Goal: Task Accomplishment & Management: Manage account settings

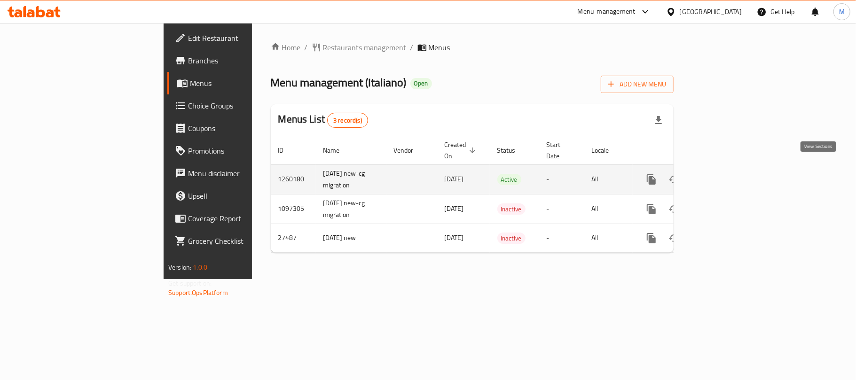
click at [725, 174] on icon "enhanced table" at bounding box center [718, 179] width 11 height 11
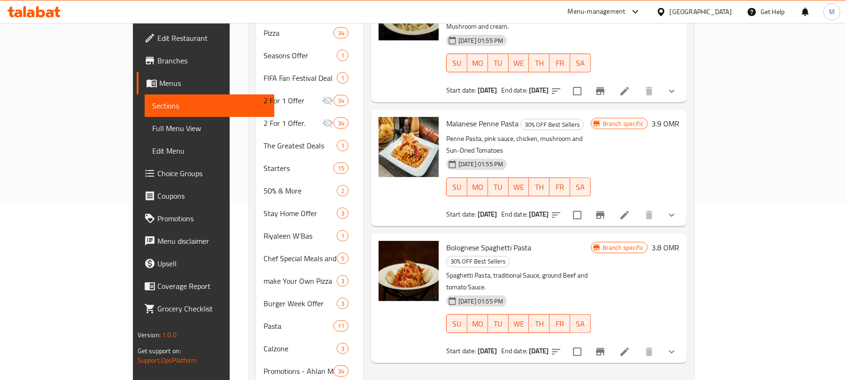
scroll to position [399, 0]
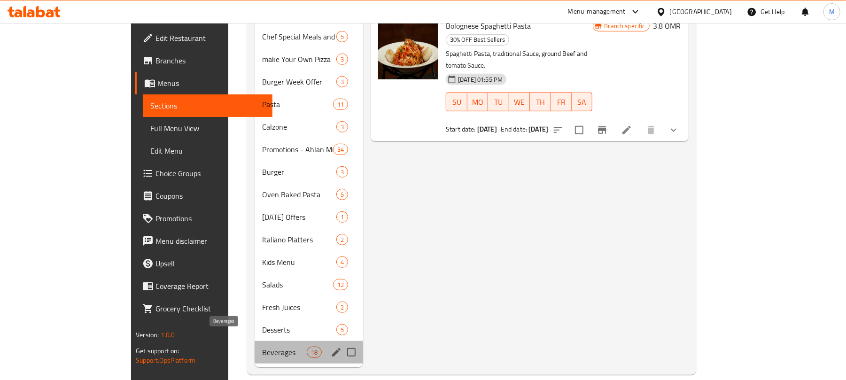
click at [262, 347] on span "Beverages" at bounding box center [284, 352] width 45 height 11
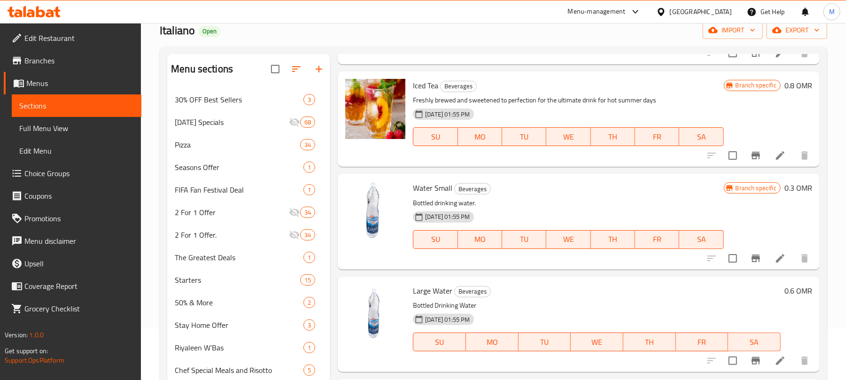
scroll to position [23, 0]
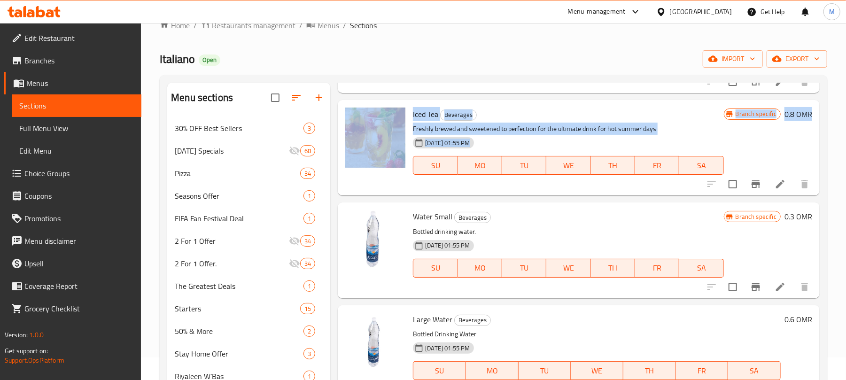
drag, startPoint x: 826, startPoint y: 90, endPoint x: 816, endPoint y: 100, distance: 13.6
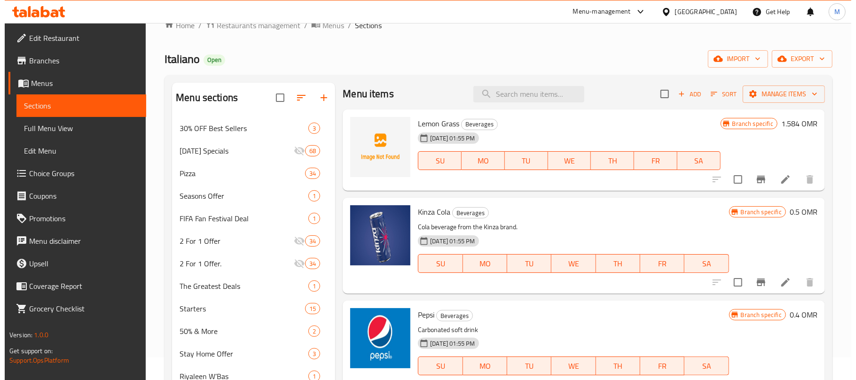
scroll to position [0, 0]
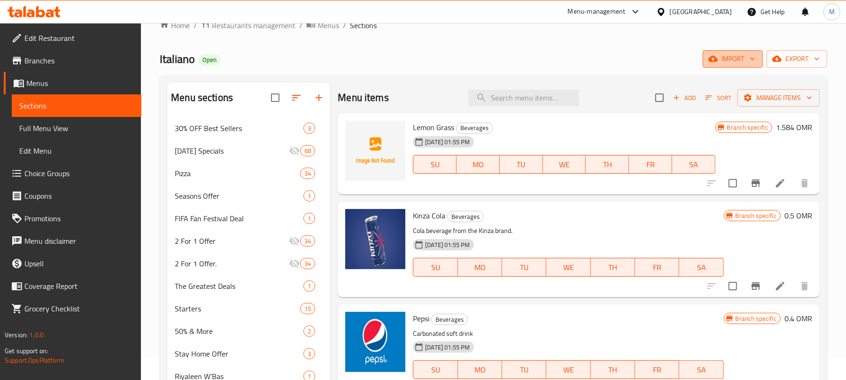
click at [747, 64] on span "import" at bounding box center [732, 59] width 45 height 12
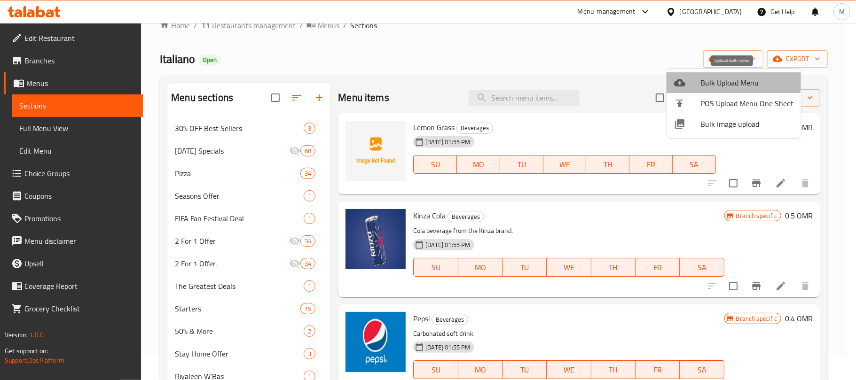
click at [730, 77] on span "Bulk Upload Menu" at bounding box center [746, 82] width 93 height 11
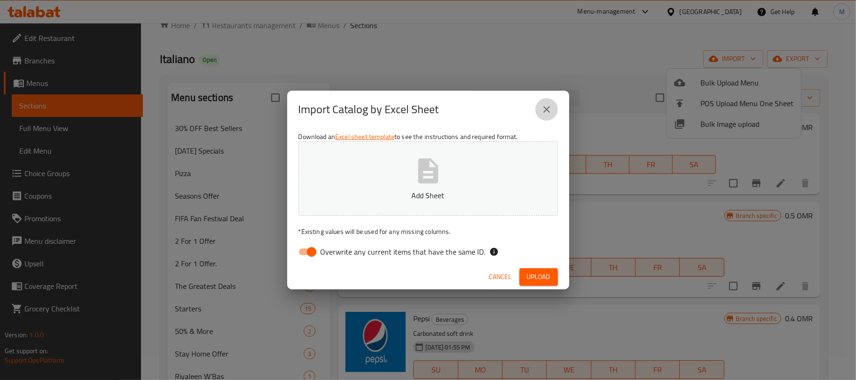
click at [547, 110] on icon "close" at bounding box center [546, 109] width 7 height 7
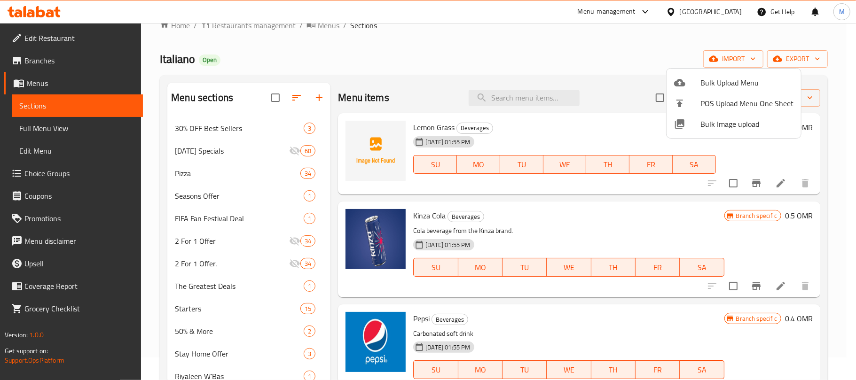
click at [788, 59] on div at bounding box center [428, 190] width 856 height 380
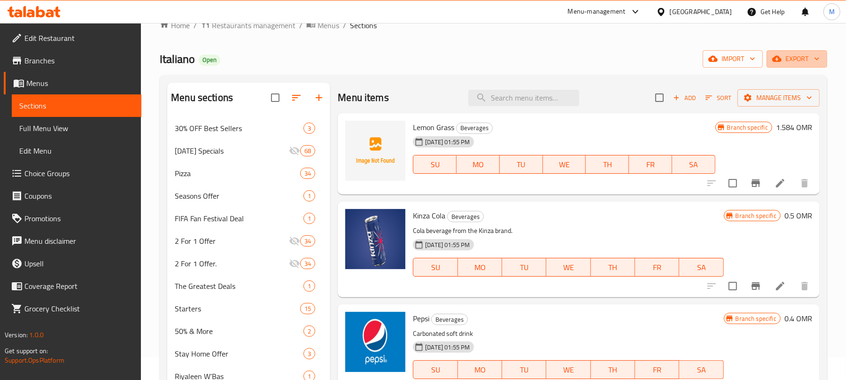
click at [788, 59] on span "export" at bounding box center [797, 59] width 46 height 12
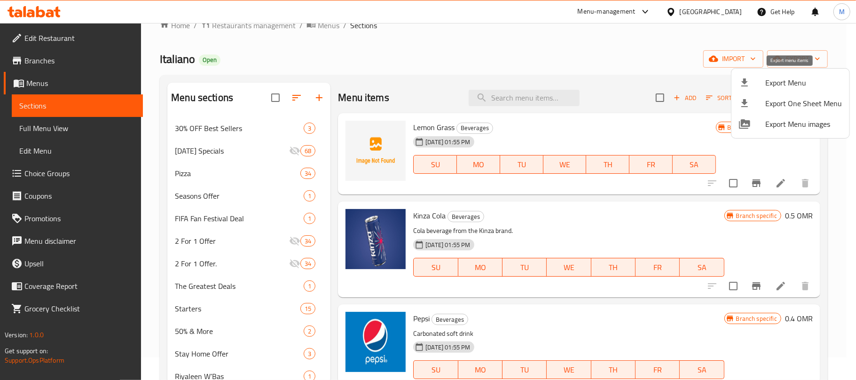
click at [772, 77] on span "Export Menu" at bounding box center [803, 82] width 77 height 11
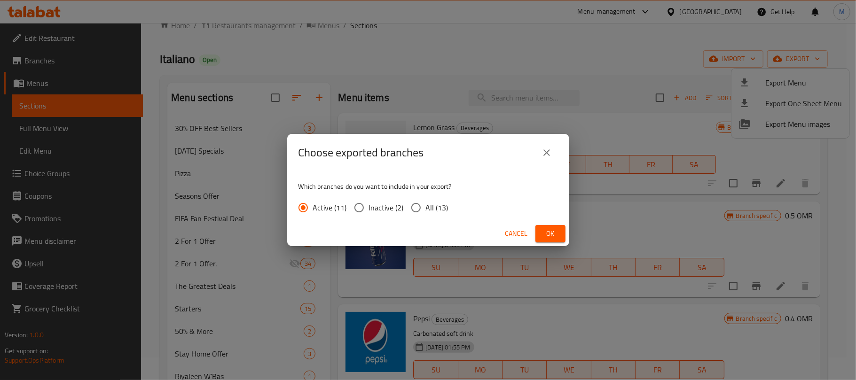
click at [435, 207] on span "All (13)" at bounding box center [437, 207] width 23 height 11
click at [426, 207] on input "All (13)" at bounding box center [416, 208] width 20 height 20
radio input "true"
click at [545, 226] on button "Ok" at bounding box center [550, 233] width 30 height 17
